Goal: Communication & Community: Ask a question

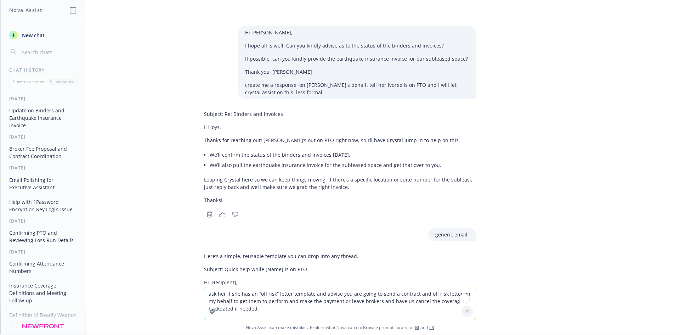
scroll to position [920, 0]
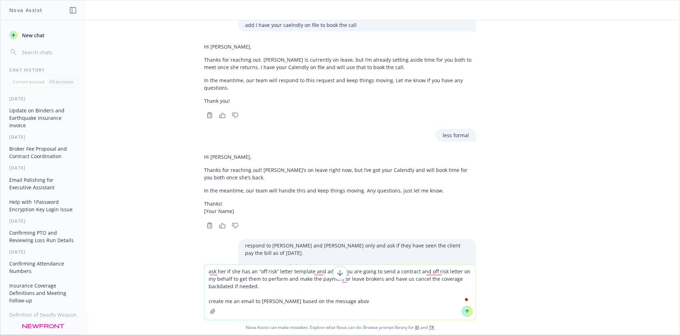
type textarea "ask her if she has an “off risk” letter template and advise you are going to se…"
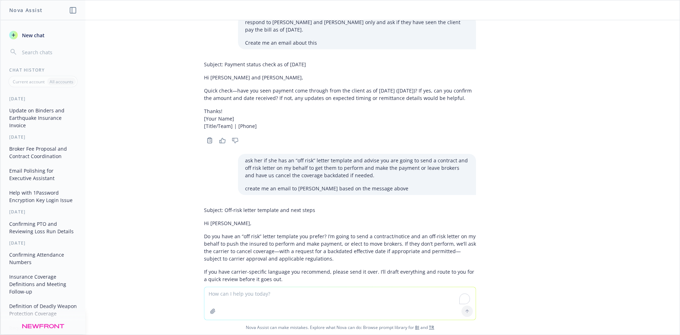
scroll to position [1177, 0]
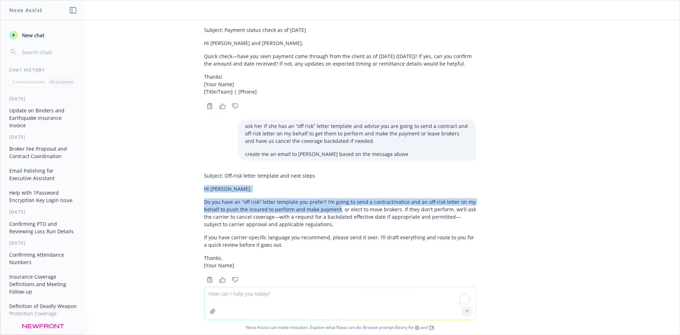
drag, startPoint x: 198, startPoint y: 173, endPoint x: 332, endPoint y: 193, distance: 136.1
click at [332, 193] on div "Subject: Off-risk letter template and next steps Hi [PERSON_NAME], Do you have …" at bounding box center [339, 227] width 283 height 116
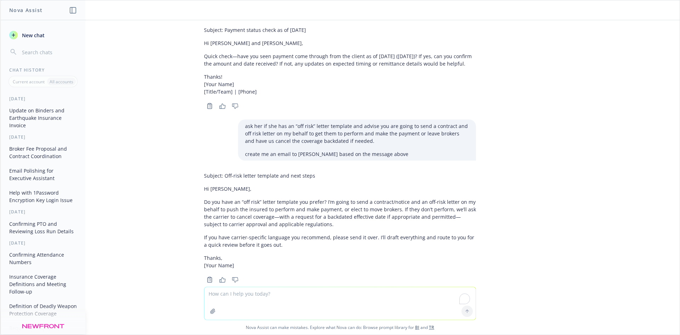
click at [370, 144] on div "ask her if she has an “off risk” letter template and advise you are going to se…" at bounding box center [357, 139] width 238 height 41
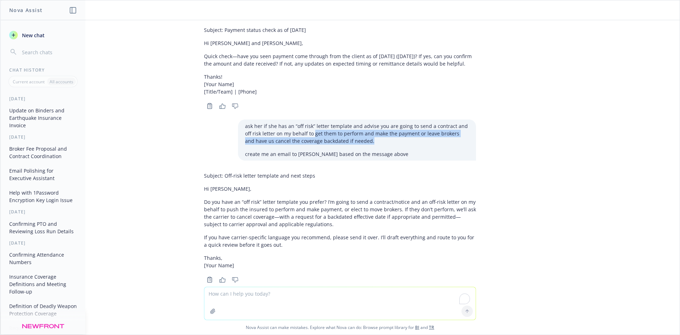
drag, startPoint x: 362, startPoint y: 123, endPoint x: 302, endPoint y: 119, distance: 60.4
click at [302, 122] on p "ask her if she has an “off risk” letter template and advise you are going to se…" at bounding box center [357, 133] width 224 height 22
copy p "get them to perform and make the payment or leave brokers and have us cancel th…"
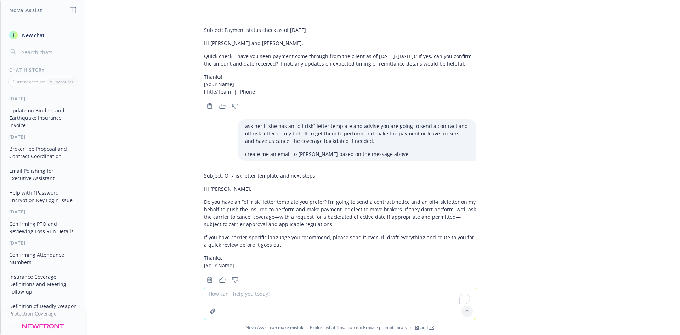
click at [289, 300] on textarea "To enrich screen reader interactions, please activate Accessibility in Grammarl…" at bounding box center [339, 303] width 271 height 33
paste textarea "get them to perform and make the payment or leave brokers and have us cancel th…"
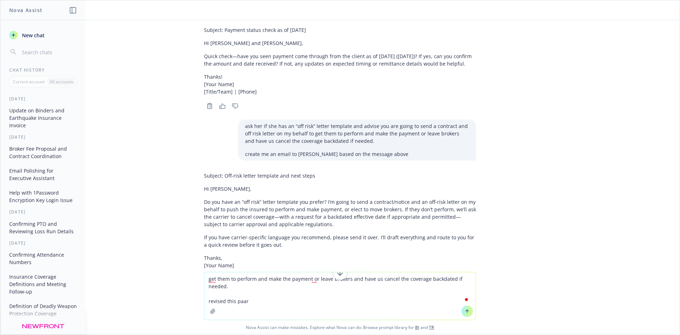
type textarea "get them to perform and make the payment or leave brokers and have us cancel th…"
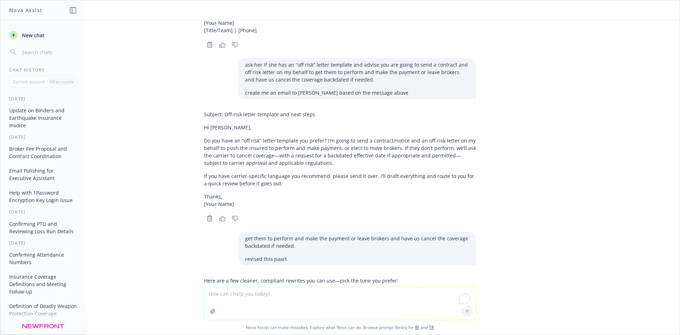
scroll to position [1163, 0]
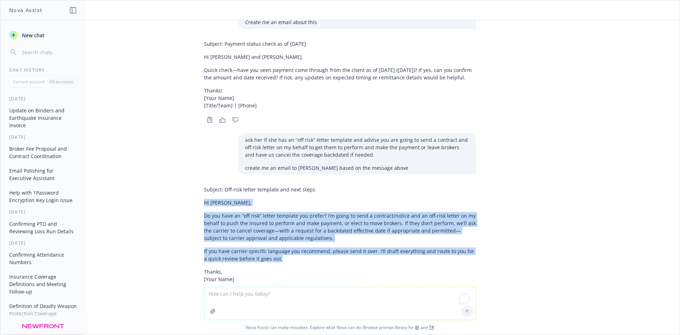
drag, startPoint x: 198, startPoint y: 189, endPoint x: 292, endPoint y: 244, distance: 108.8
click at [292, 246] on div "Subject: Off-risk letter template and next steps Hi [PERSON_NAME], Do you have …" at bounding box center [339, 241] width 283 height 116
copy div "Hi [PERSON_NAME], Do you have an “off risk” letter template you prefer? I’m goi…"
drag, startPoint x: 36, startPoint y: 39, endPoint x: 64, endPoint y: 51, distance: 30.3
click at [36, 39] on button "New chat" at bounding box center [42, 35] width 73 height 13
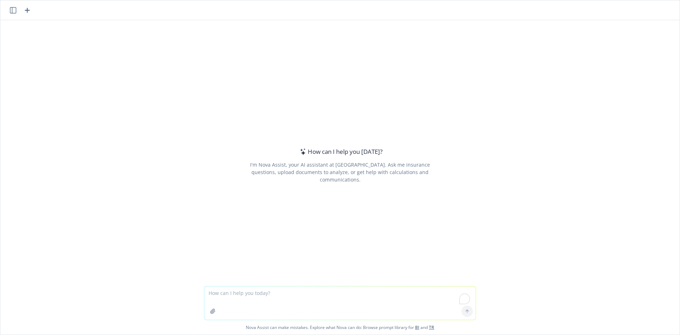
click at [302, 297] on textarea "To enrich screen reader interactions, please activate Accessibility in Grammarl…" at bounding box center [339, 302] width 271 height 33
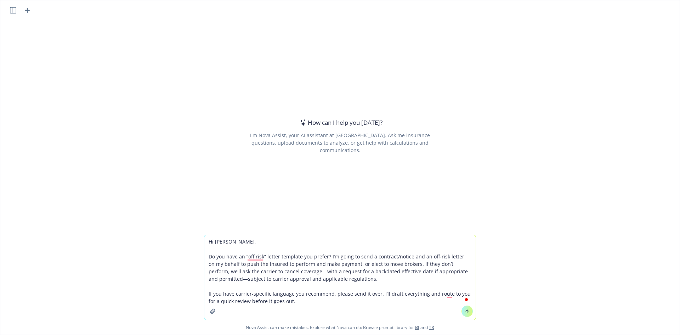
type textarea "Hi [PERSON_NAME], Do you have an “off risk” letter template you prefer? I’m goi…"
click at [9, 7] on button at bounding box center [13, 10] width 9 height 9
click at [13, 10] on icon "button" at bounding box center [13, 10] width 6 height 6
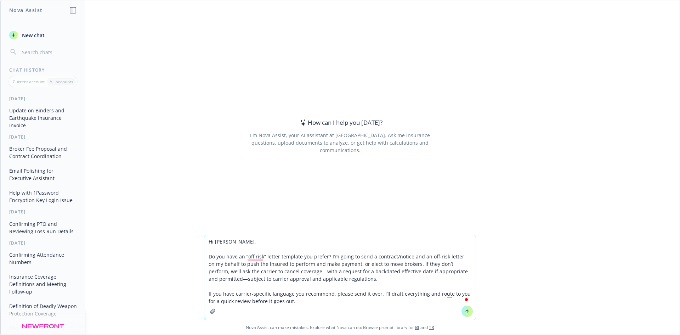
click at [30, 115] on button "Update on Binders and Earthquake Insurance Invoice" at bounding box center [42, 118] width 73 height 27
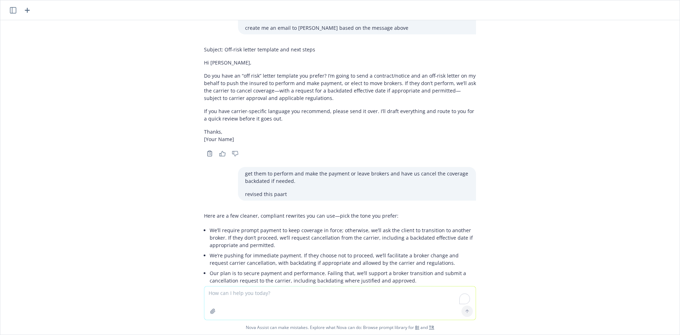
scroll to position [1341, 0]
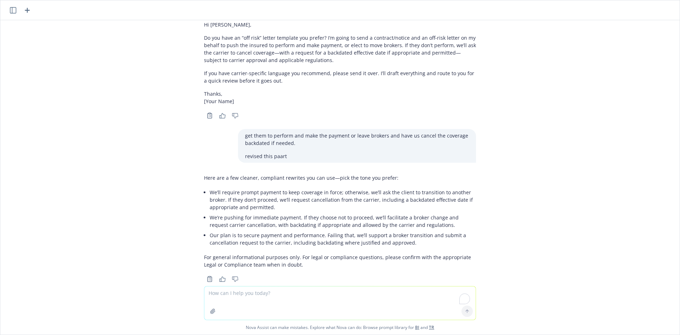
click at [14, 9] on icon "button" at bounding box center [13, 10] width 6 height 6
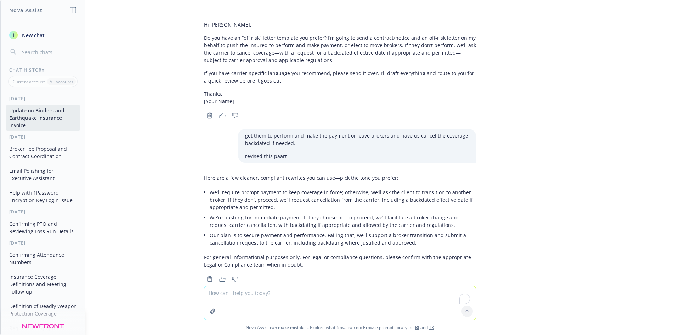
click at [33, 154] on button "Broker Fee Proposal and Contract Coordination" at bounding box center [42, 152] width 73 height 19
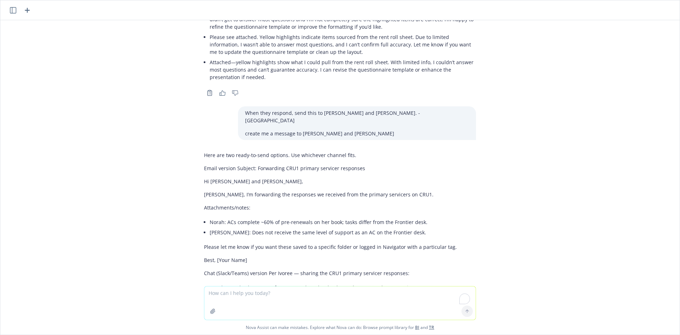
scroll to position [2342, 0]
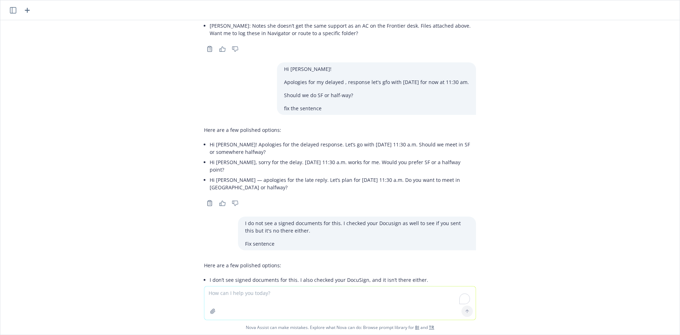
click at [15, 12] on icon "button" at bounding box center [13, 10] width 6 height 6
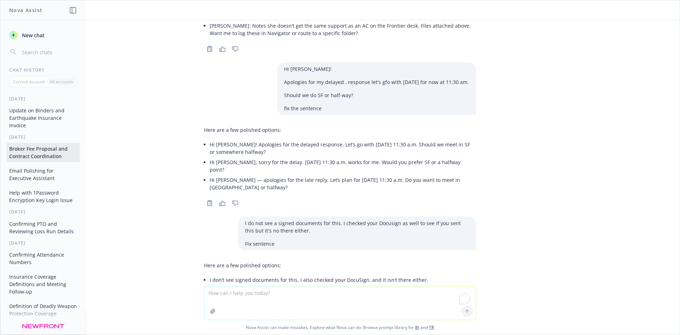
click at [32, 39] on button "New chat" at bounding box center [42, 35] width 73 height 13
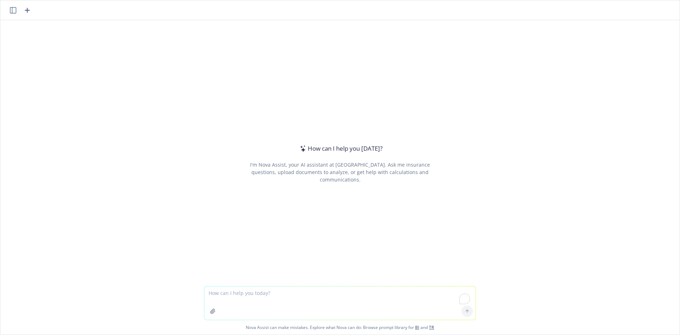
click at [274, 300] on textarea "To enrich screen reader interactions, please activate Accessibility in Grammarl…" at bounding box center [339, 302] width 271 height 33
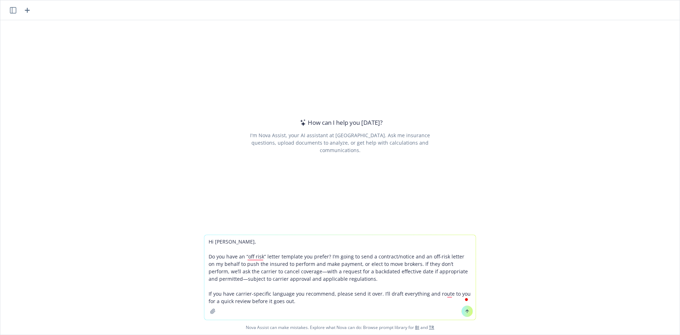
click at [219, 264] on textarea "Hi [PERSON_NAME], Do you have an “off risk” letter template you prefer? I’m goi…" at bounding box center [339, 277] width 271 height 85
click at [205, 263] on textarea "Hi [PERSON_NAME], Do you have an “off risk” letter template you prefer? I’m goi…" at bounding box center [339, 277] width 271 height 85
drag, startPoint x: 230, startPoint y: 263, endPoint x: 203, endPoint y: 262, distance: 26.2
click at [204, 262] on textarea "Hi [PERSON_NAME], Do you have an “off risk” letter template you prefer? I’m goi…" at bounding box center [339, 277] width 271 height 85
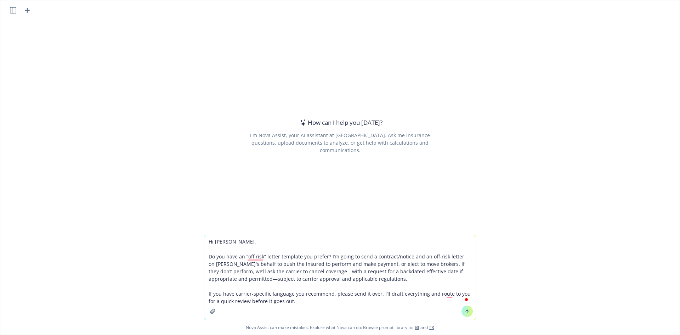
click at [289, 270] on textarea "Hi [PERSON_NAME], Do you have an “off risk” letter template you prefer? I’m goi…" at bounding box center [339, 277] width 271 height 85
drag, startPoint x: 419, startPoint y: 264, endPoint x: 359, endPoint y: 265, distance: 59.9
click at [359, 265] on textarea "Hi [PERSON_NAME], Do you have an “off risk” letter template you prefer? I’m goi…" at bounding box center [339, 277] width 271 height 85
click at [303, 295] on textarea "Hi [PERSON_NAME], Do you have an “off risk” letter template you prefer? I’m goi…" at bounding box center [339, 277] width 271 height 85
paste textarea "ask her if she has an “off risk” letter template and advise you are going to se…"
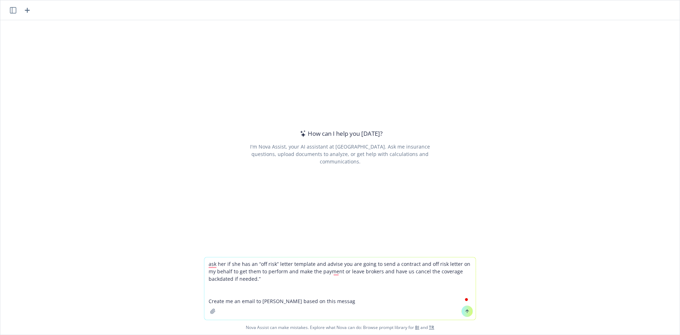
type textarea "ask her if she has an “off risk” letter template and advise you are going to se…"
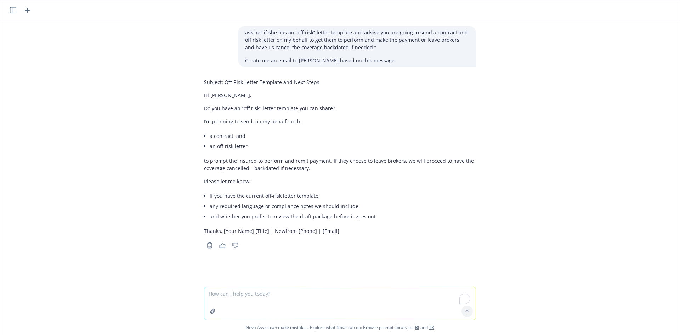
click at [279, 306] on textarea "To enrich screen reader interactions, please activate Accessibility in Grammarl…" at bounding box center [339, 303] width 271 height 33
type textarea "make it pahargrap"
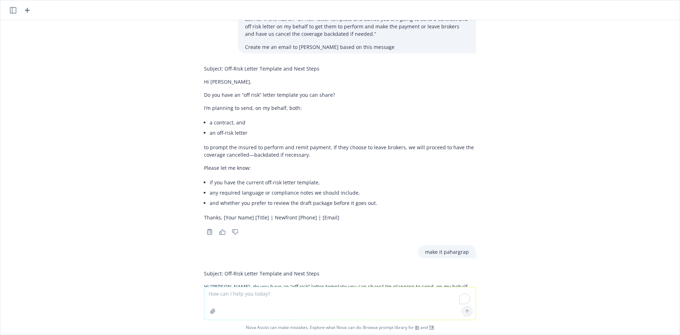
scroll to position [79, 0]
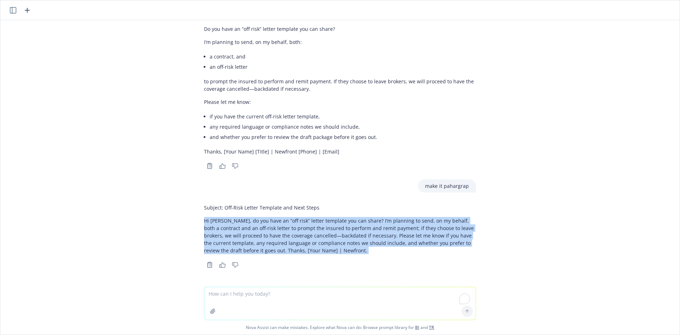
drag, startPoint x: 199, startPoint y: 219, endPoint x: 330, endPoint y: 275, distance: 142.8
click at [371, 261] on div "Subject: Off-Risk Letter Template and Next Steps Hi [PERSON_NAME], do you have …" at bounding box center [340, 235] width 272 height 69
copy div "Hi [PERSON_NAME], do you have an “off risk” letter template you can share? I’m …"
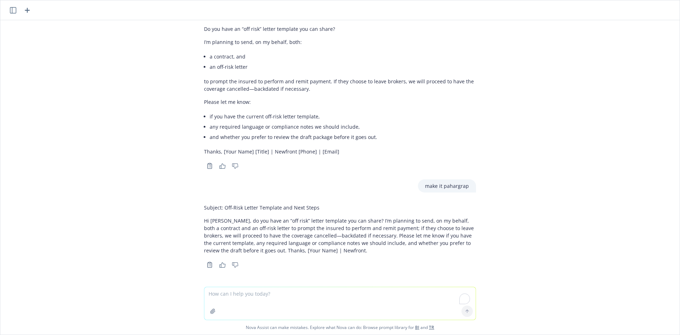
click at [290, 299] on textarea "To enrich screen reader interactions, please activate Accessibility in Grammarl…" at bounding box center [339, 303] width 271 height 33
paste textarea "Hi [PERSON_NAME], do you have an “off risk” letter template you can share? I’m …"
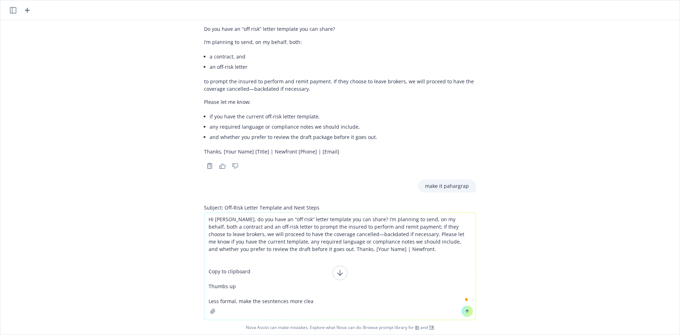
type textarea "Hi [PERSON_NAME], do you have an “off risk” letter template you can share? I’m …"
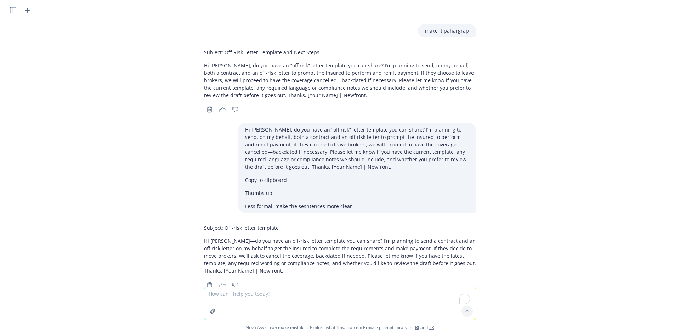
scroll to position [255, 0]
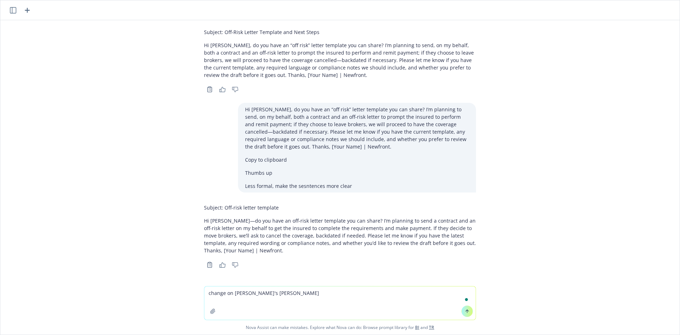
type textarea "change on [PERSON_NAME]'s behalf"
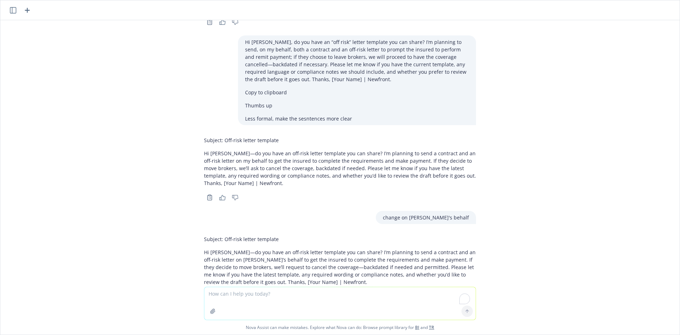
scroll to position [354, 0]
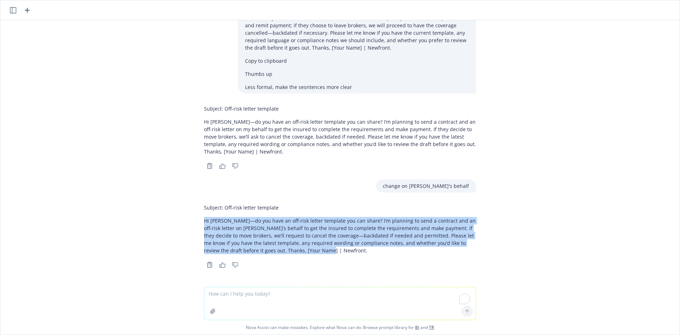
drag, startPoint x: 198, startPoint y: 219, endPoint x: 303, endPoint y: 254, distance: 110.8
click at [303, 254] on div "Subject: Off-risk letter template Hi [PERSON_NAME]—do you have an off-risk lett…" at bounding box center [339, 235] width 283 height 69
copy p "Hi [PERSON_NAME]—do you have an off-risk letter template you can share? I’m pla…"
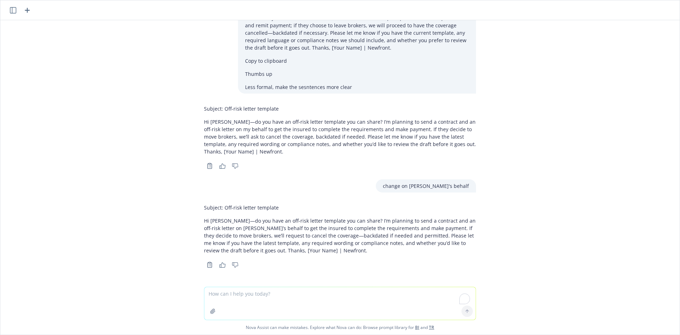
click at [284, 296] on textarea "To enrich screen reader interactions, please activate Accessibility in Grammarl…" at bounding box center [339, 303] width 271 height 33
paste textarea "Hi [PERSON_NAME]—do you have an off-risk letter template you can share? I’m pla…"
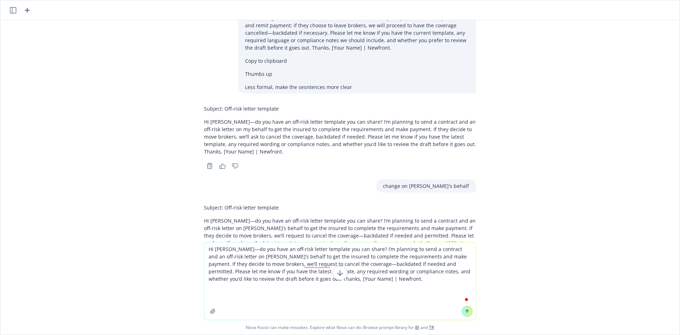
click at [408, 282] on textarea "Hi [PERSON_NAME]—do you have an off-risk letter template you can share? I’m pla…" at bounding box center [339, 280] width 271 height 77
drag, startPoint x: 410, startPoint y: 263, endPoint x: 260, endPoint y: 281, distance: 150.7
click at [260, 281] on textarea "Hi [PERSON_NAME]—do you have an off-risk letter template you can share? I’m pla…" at bounding box center [339, 280] width 271 height 77
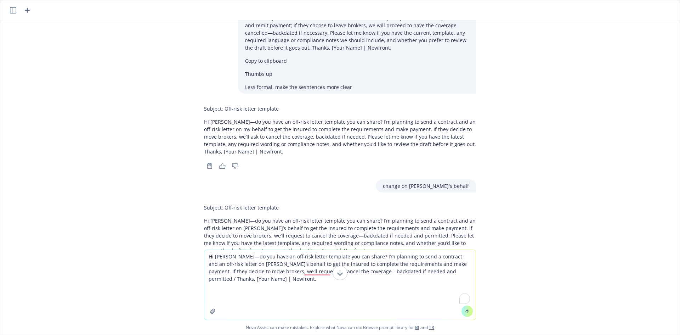
drag, startPoint x: 374, startPoint y: 272, endPoint x: 398, endPoint y: 270, distance: 24.1
click at [413, 273] on textarea "Hi [PERSON_NAME]—do you have an off-risk letter template you can share? I’m pla…" at bounding box center [339, 285] width 271 height 70
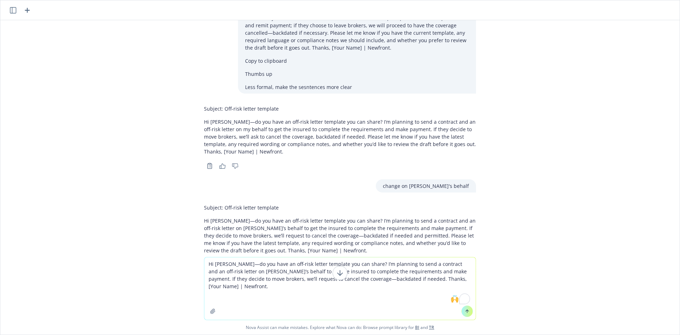
click at [330, 297] on textarea "Hi [PERSON_NAME]—do you have an off-risk letter template you can share? I’m pla…" at bounding box center [339, 288] width 271 height 62
click at [342, 275] on button at bounding box center [340, 273] width 15 height 14
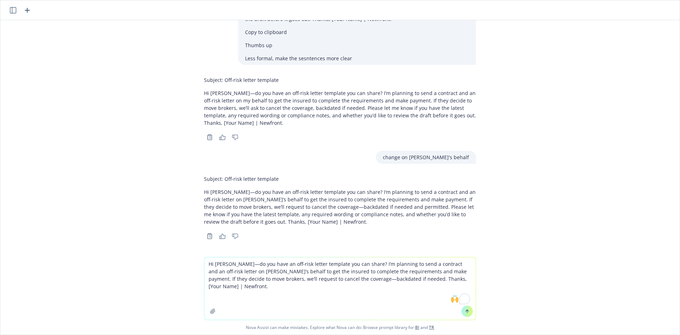
scroll to position [383, 0]
drag, startPoint x: 329, startPoint y: 277, endPoint x: 335, endPoint y: 277, distance: 6.4
click at [329, 277] on textarea "Hi [PERSON_NAME]—do you have an off-risk letter template you can share? I’m pla…" at bounding box center [339, 288] width 271 height 62
click at [315, 280] on textarea "Hi [PERSON_NAME]—do you have an off-risk letter template you can share? I’m pla…" at bounding box center [339, 288] width 271 height 62
click at [328, 278] on textarea "Hi [PERSON_NAME]—do you have an off-risk letter template you can share? I’m pla…" at bounding box center [339, 288] width 271 height 62
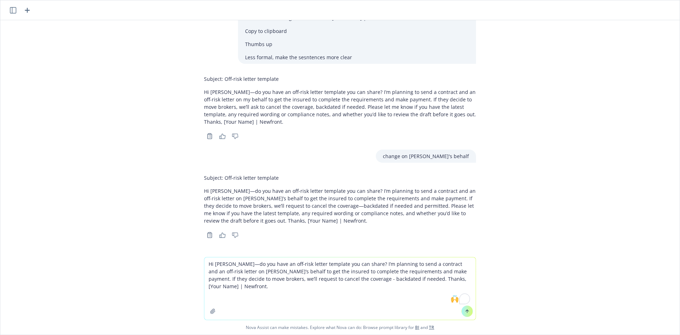
click at [400, 279] on textarea "Hi [PERSON_NAME]—do you have an off-risk letter template you can share? I’m pla…" at bounding box center [339, 288] width 271 height 62
drag, startPoint x: 396, startPoint y: 280, endPoint x: 482, endPoint y: 280, distance: 85.4
click at [482, 280] on div "Hi [PERSON_NAME]—do you have an off-risk letter template you can share? I’m pla…" at bounding box center [340, 296] width 680 height 78
type textarea "Hi [PERSON_NAME]—do you have an off-risk letter template you can share? I’m pla…"
